Goal: Check status: Check status

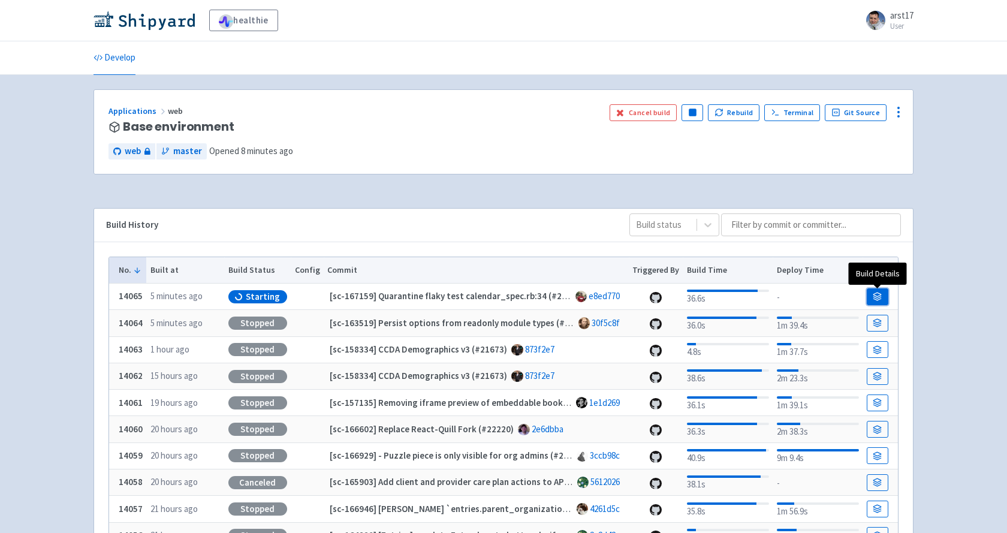
click at [878, 296] on icon at bounding box center [877, 296] width 9 height 9
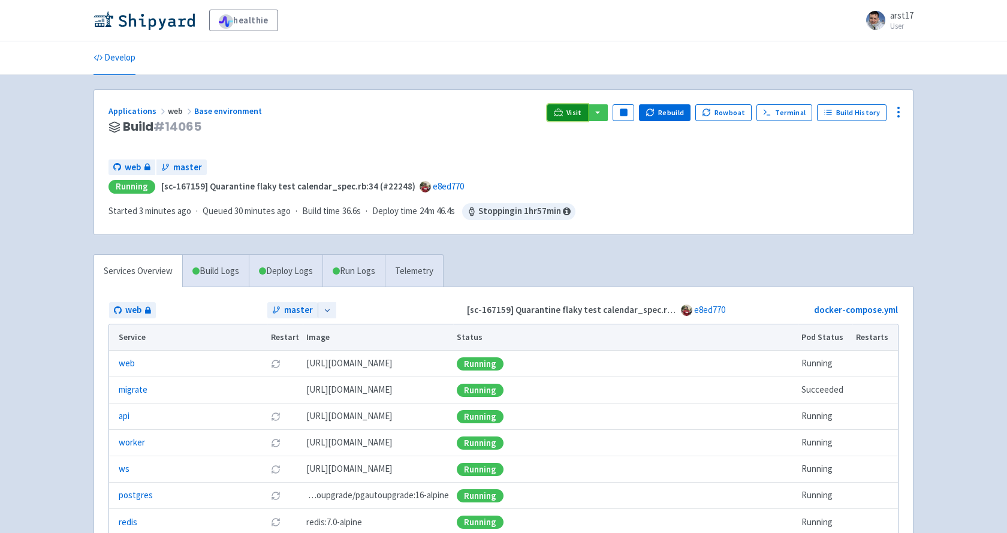
click at [560, 115] on icon at bounding box center [558, 112] width 9 height 9
